Goal: Use online tool/utility

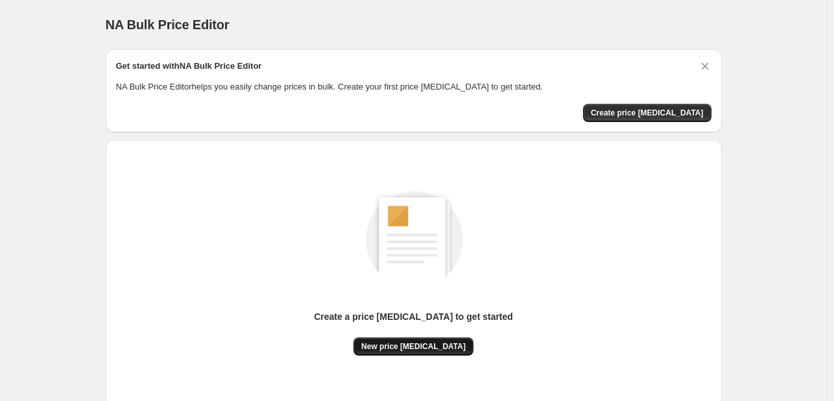
click at [413, 339] on button "New price [MEDICAL_DATA]" at bounding box center [413, 346] width 120 height 18
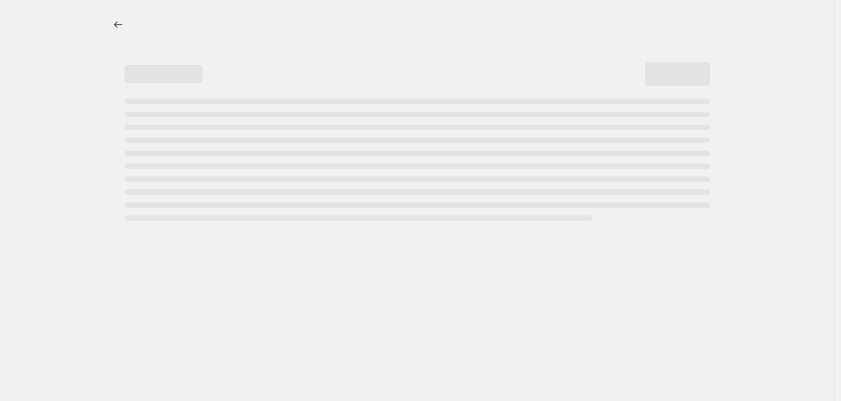
select select "percentage"
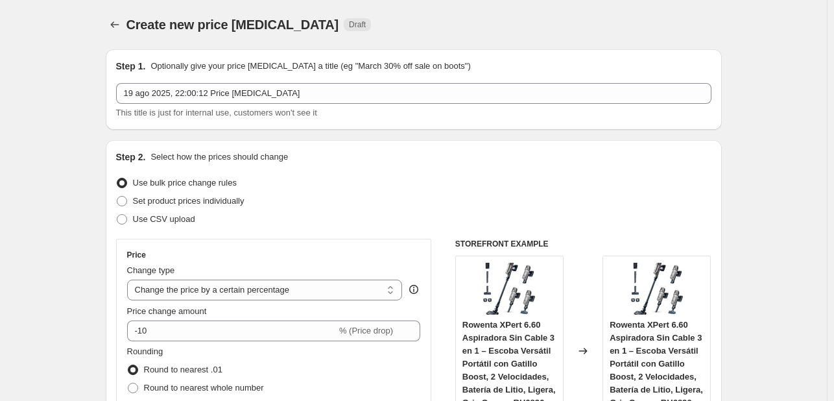
scroll to position [130, 0]
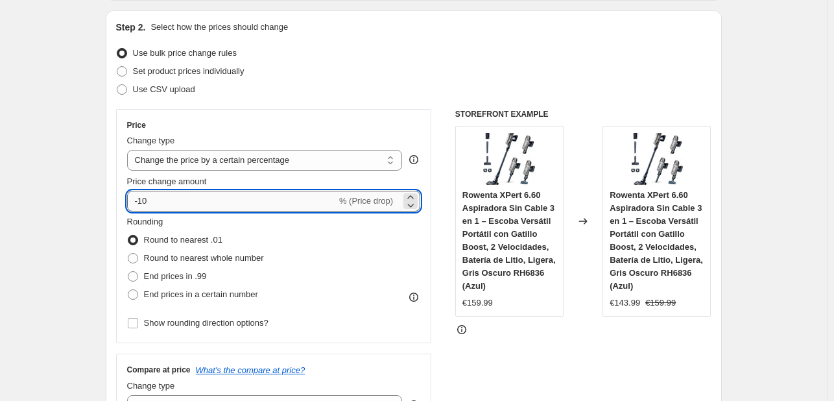
click at [234, 197] on input "-10" at bounding box center [231, 201] width 209 height 21
type input "-1"
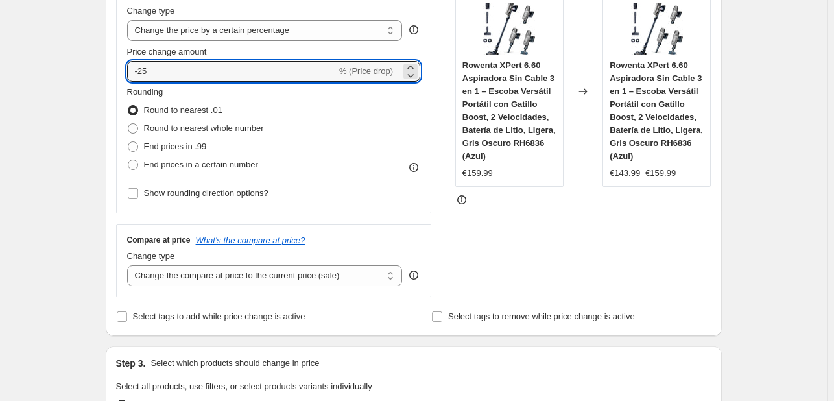
scroll to position [1046, 0]
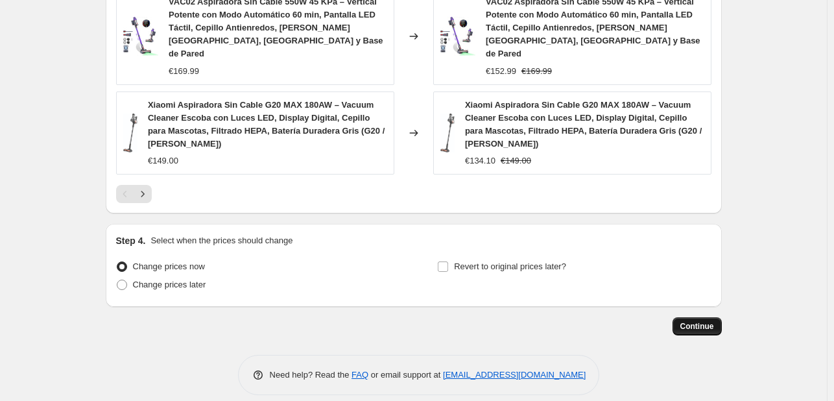
type input "-25"
click at [695, 321] on span "Continue" at bounding box center [697, 326] width 34 height 10
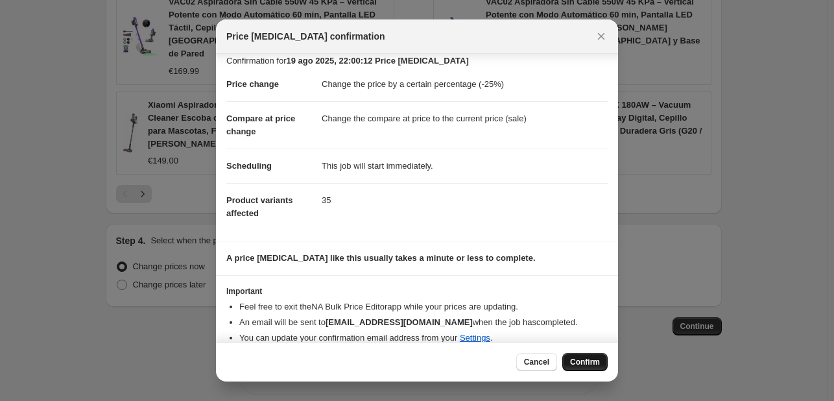
scroll to position [25, 0]
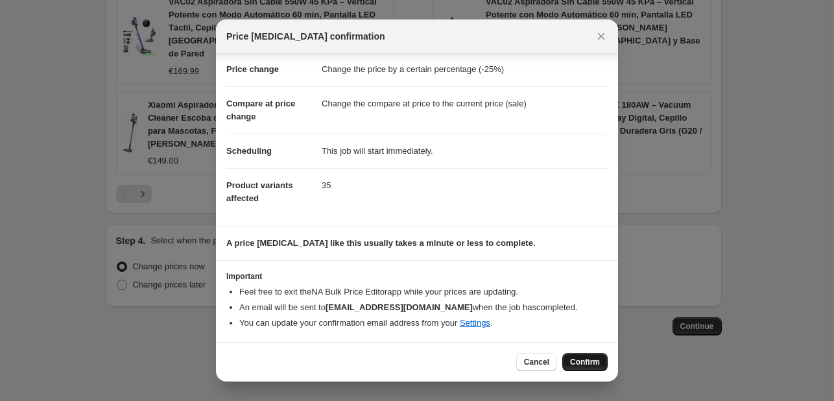
click at [582, 363] on span "Confirm" at bounding box center [585, 362] width 30 height 10
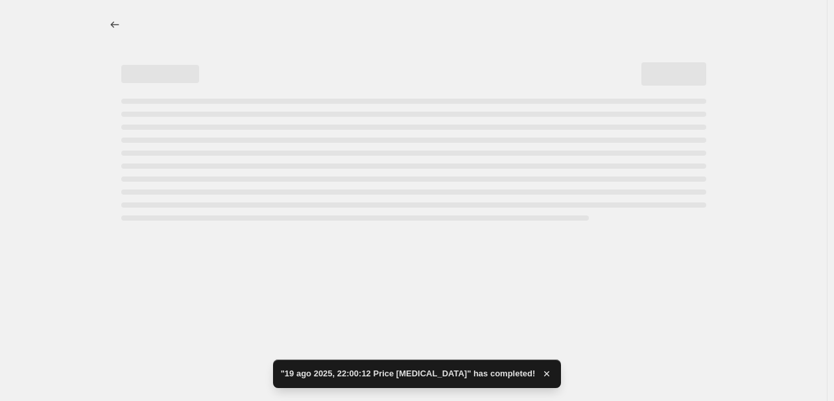
select select "percentage"
